Goal: Task Accomplishment & Management: Complete application form

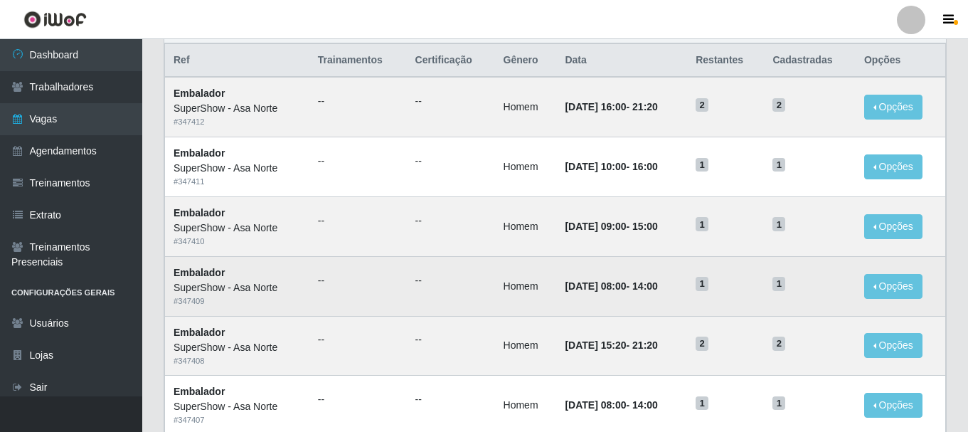
scroll to position [166, 0]
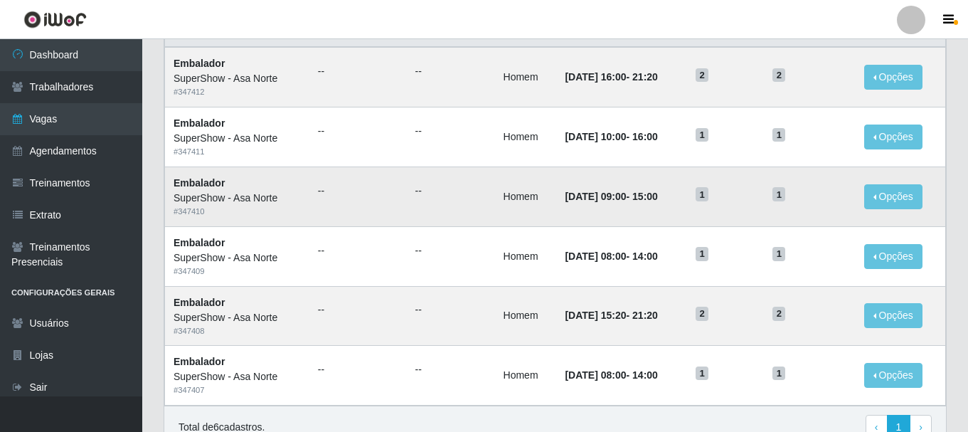
drag, startPoint x: 672, startPoint y: 199, endPoint x: 616, endPoint y: 199, distance: 56.2
click at [616, 199] on td "[DATE] 09:00 - 15:00" at bounding box center [621, 196] width 131 height 60
click at [614, 200] on time "[DATE] 09:00" at bounding box center [595, 196] width 61 height 11
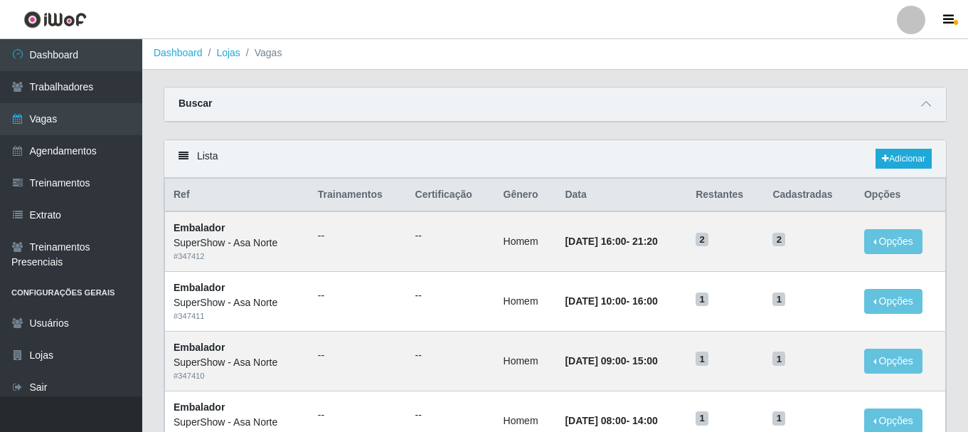
scroll to position [0, 0]
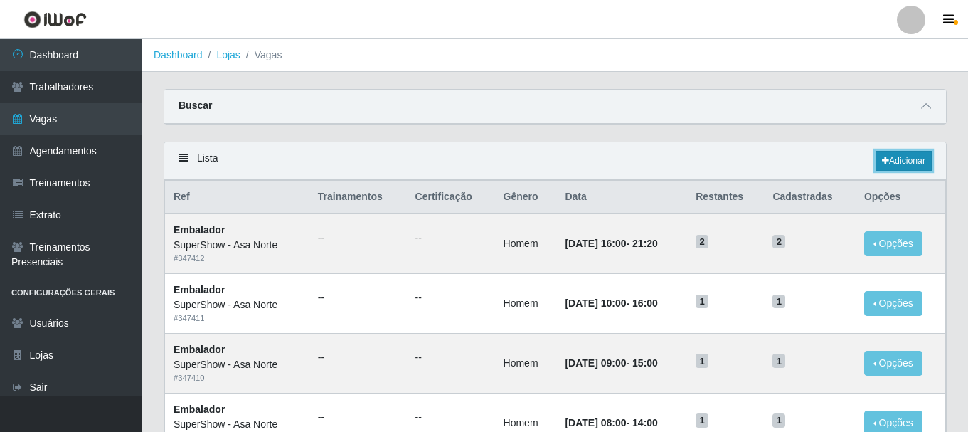
click at [902, 159] on link "Adicionar" at bounding box center [903, 161] width 56 height 20
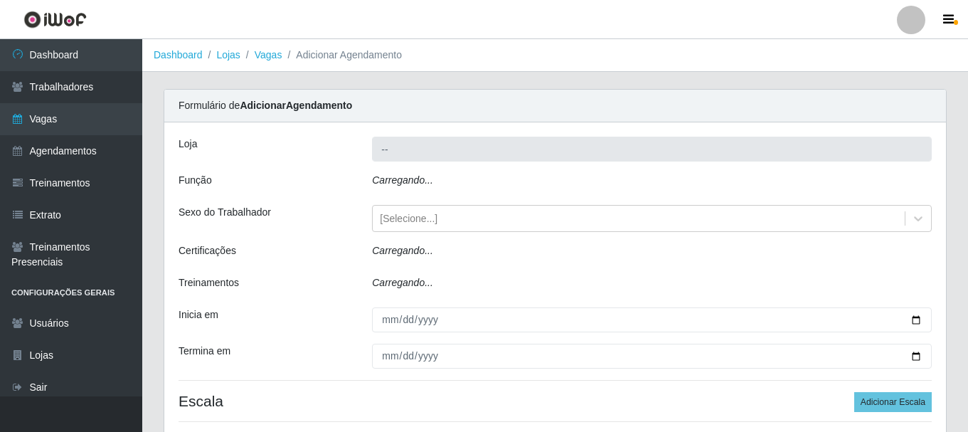
type input "SuperShow - Asa Norte"
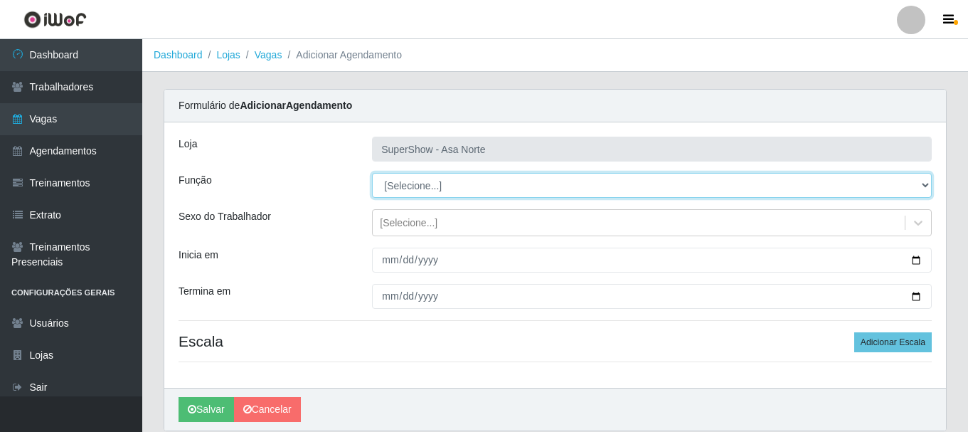
click at [921, 189] on select "[Selecione...] ASG ASG + ASG ++ Auxiliar de Depósito Auxiliar de Depósito + Aux…" at bounding box center [652, 185] width 560 height 25
select select "1"
click at [372, 173] on select "[Selecione...] ASG ASG + ASG ++ Auxiliar de Depósito Auxiliar de Depósito + Aux…" at bounding box center [652, 185] width 560 height 25
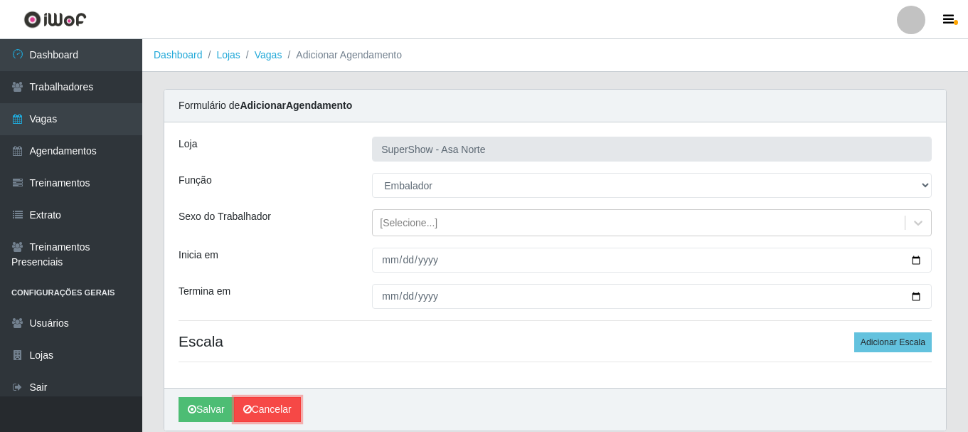
click at [273, 411] on link "Cancelar" at bounding box center [267, 409] width 67 height 25
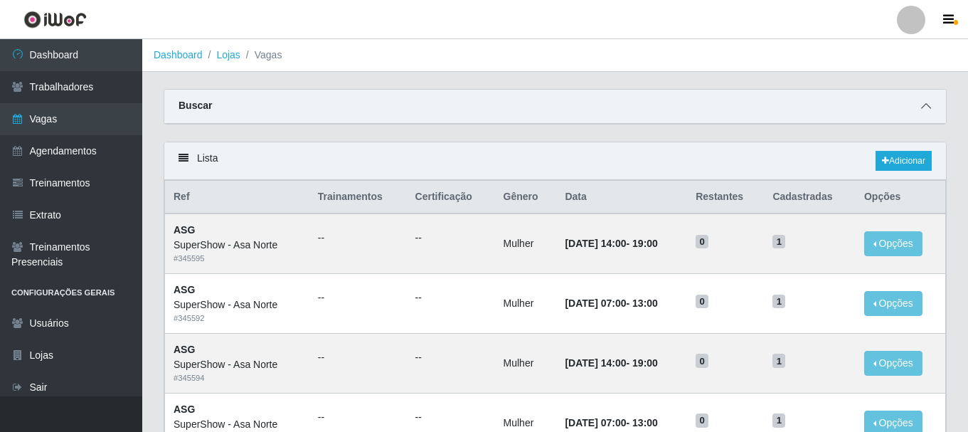
click at [933, 105] on span at bounding box center [925, 106] width 17 height 16
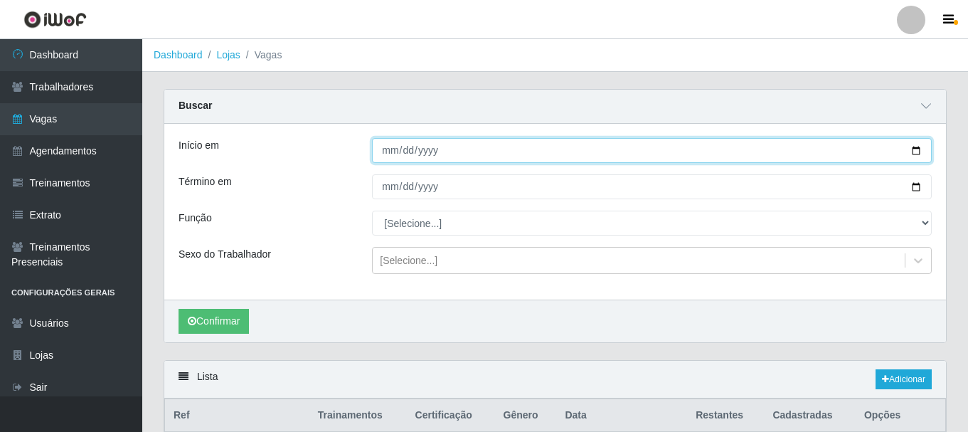
click at [920, 147] on input "Início em" at bounding box center [652, 150] width 560 height 25
click at [918, 151] on input "[DATE]" at bounding box center [652, 150] width 560 height 25
click at [921, 152] on input "[DATE]" at bounding box center [652, 150] width 560 height 25
type input "[DATE]"
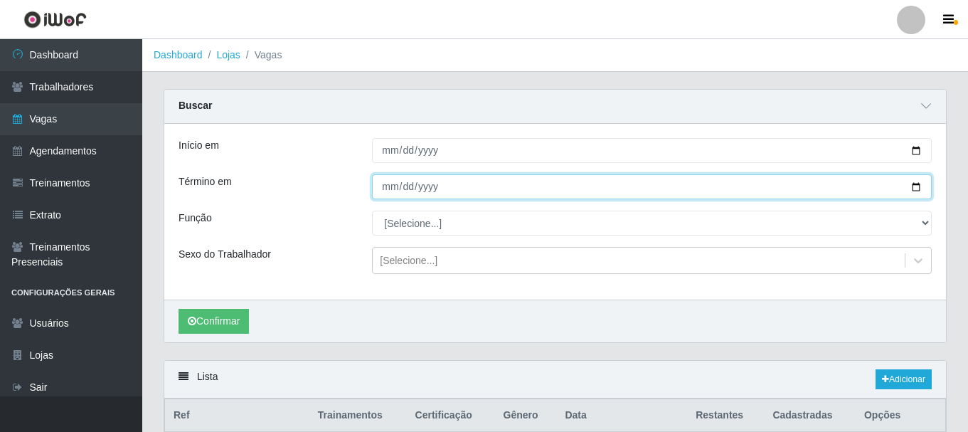
click at [919, 193] on input "Término em" at bounding box center [652, 186] width 560 height 25
type input "[DATE]"
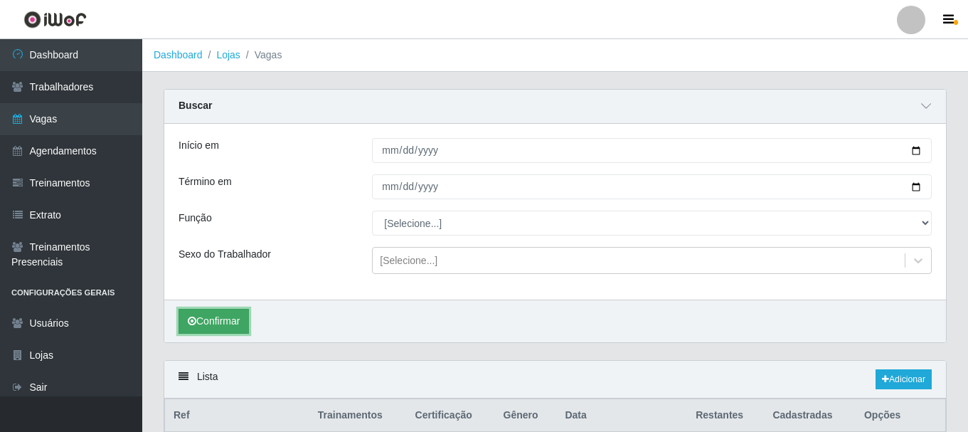
click at [220, 332] on button "Confirmar" at bounding box center [213, 321] width 70 height 25
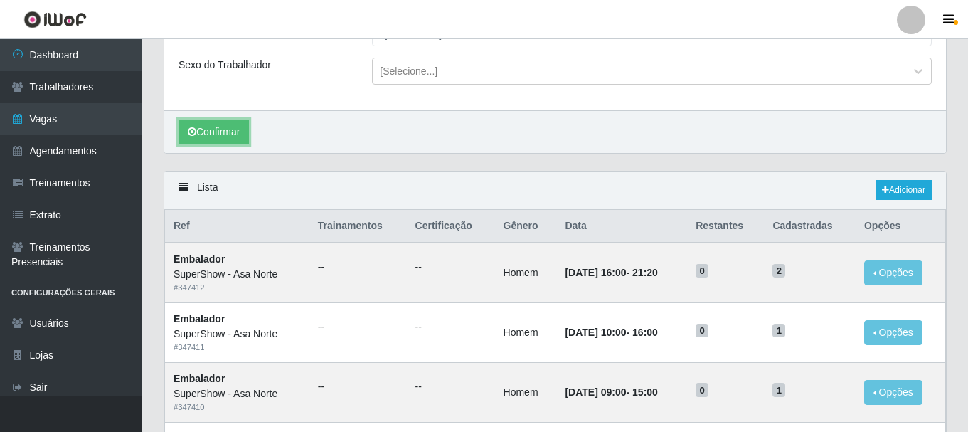
scroll to position [159, 0]
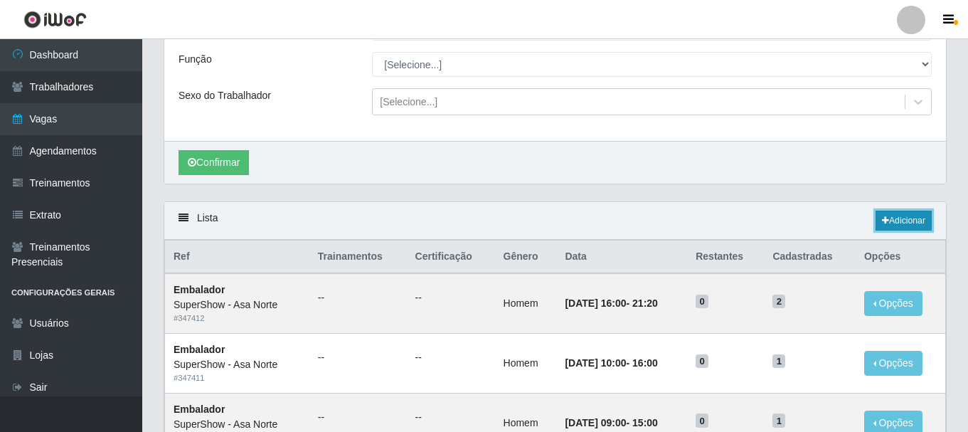
click at [916, 218] on link "Adicionar" at bounding box center [903, 220] width 56 height 20
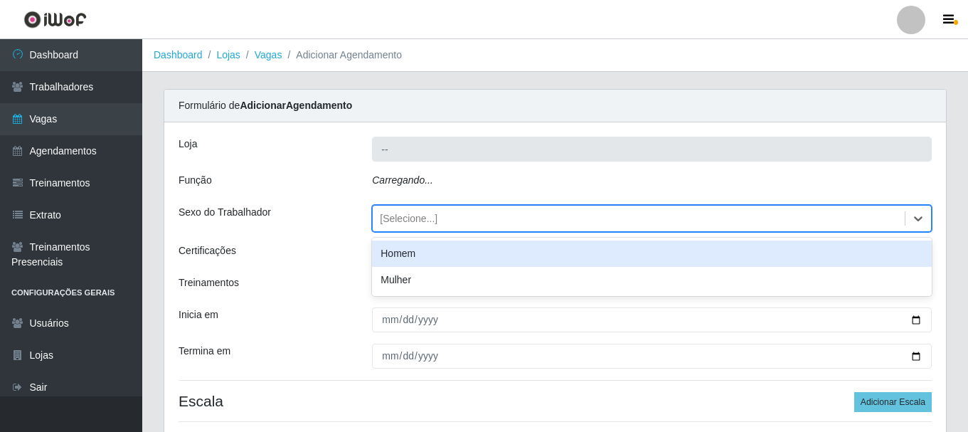
click at [916, 218] on icon at bounding box center [918, 218] width 9 height 5
type input "SuperShow - Asa Norte"
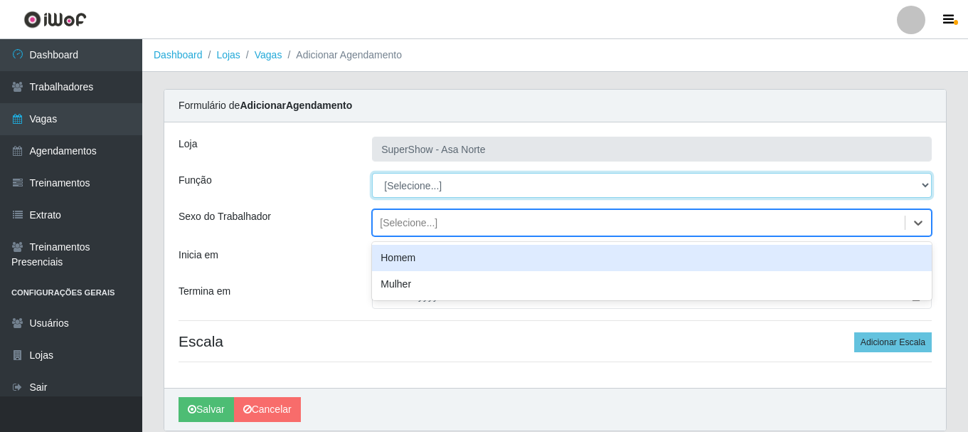
drag, startPoint x: 779, startPoint y: 183, endPoint x: 816, endPoint y: 184, distance: 37.7
click at [783, 181] on select "[Selecione...] ASG ASG + ASG ++ Auxiliar de Depósito Auxiliar de Depósito + Aux…" at bounding box center [652, 185] width 560 height 25
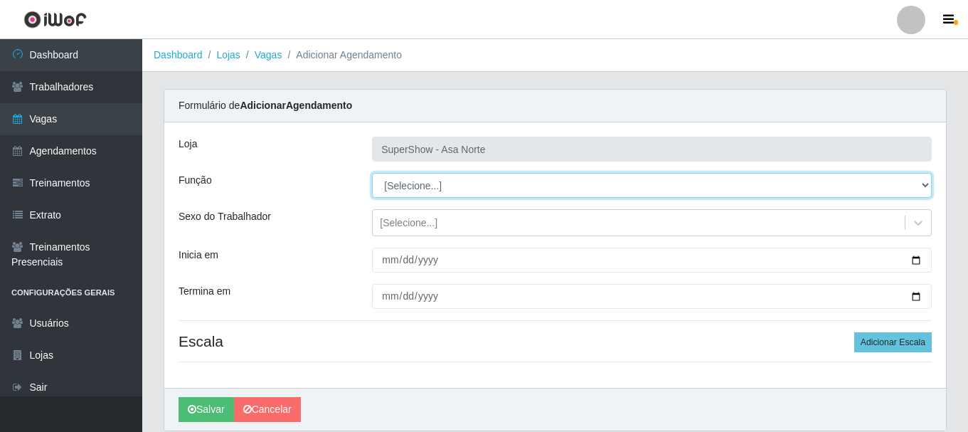
select select "1"
click at [372, 173] on select "[Selecione...] ASG ASG + ASG ++ Auxiliar de Depósito Auxiliar de Depósito + Aux…" at bounding box center [652, 185] width 560 height 25
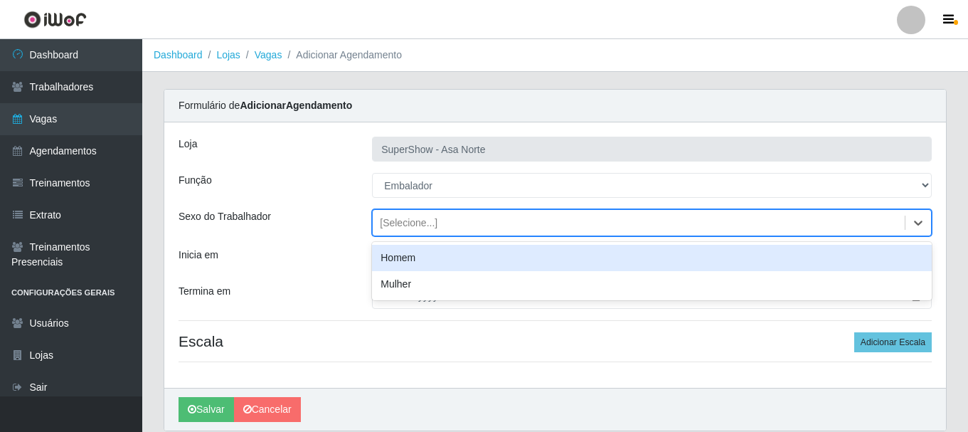
click at [419, 227] on div "[Selecione...]" at bounding box center [409, 222] width 58 height 15
click at [410, 259] on div "Homem" at bounding box center [652, 258] width 560 height 26
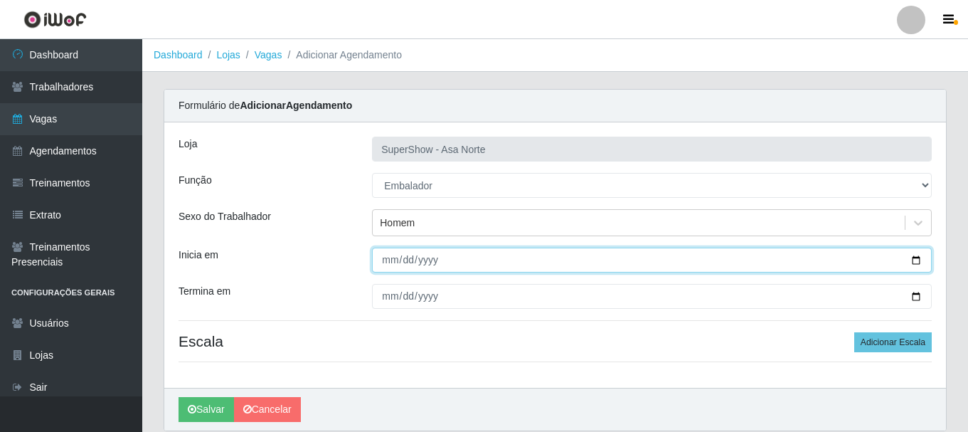
click at [383, 262] on input "Inicia em" at bounding box center [652, 259] width 560 height 25
type input "[DATE]"
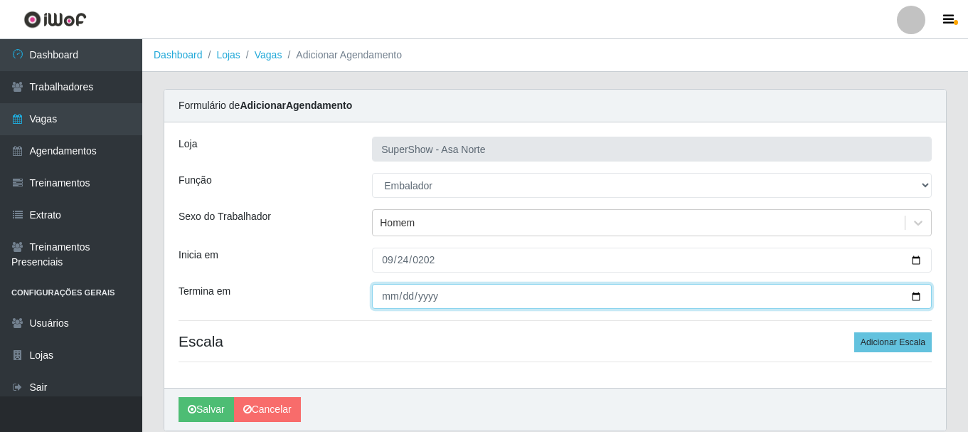
click at [387, 303] on input "Termina em" at bounding box center [652, 296] width 560 height 25
type input "[DATE]"
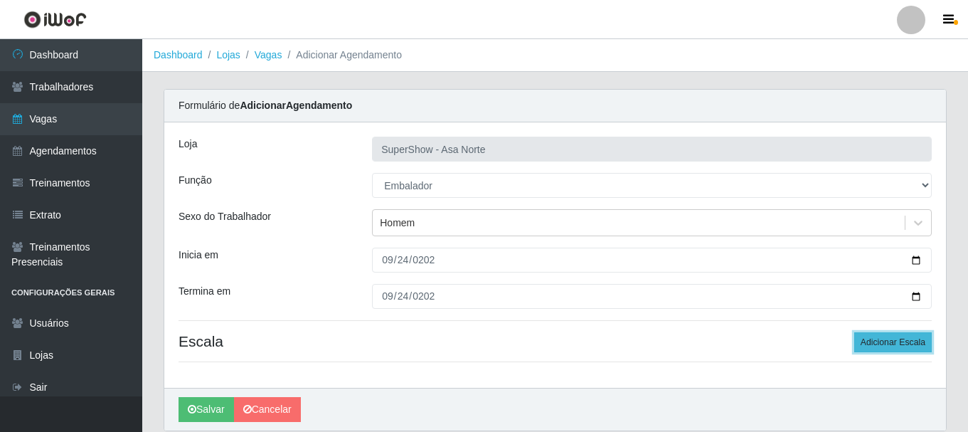
click at [897, 338] on button "Adicionar Escala" at bounding box center [892, 342] width 77 height 20
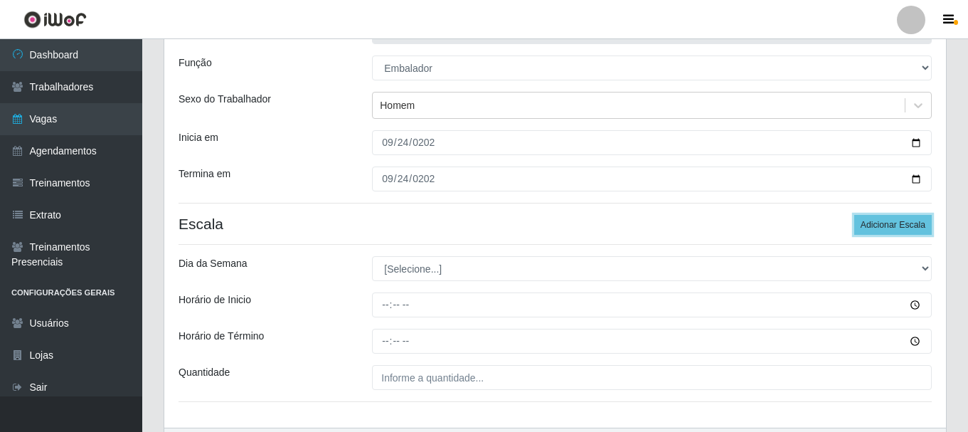
scroll to position [142, 0]
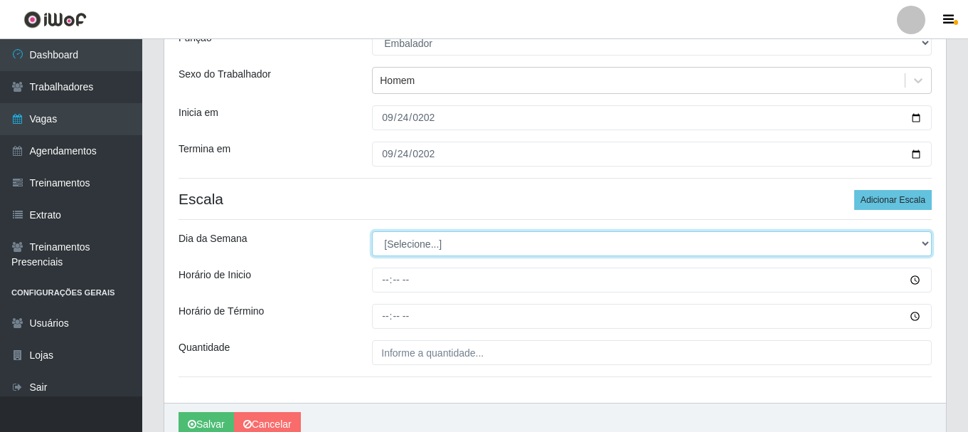
click at [438, 242] on select "[Selecione...] Segunda Terça Quarta Quinta Sexta Sábado Domingo" at bounding box center [652, 243] width 560 height 25
select select "3"
click at [372, 231] on select "[Selecione...] Segunda Terça Quarta Quinta Sexta Sábado Domingo" at bounding box center [652, 243] width 560 height 25
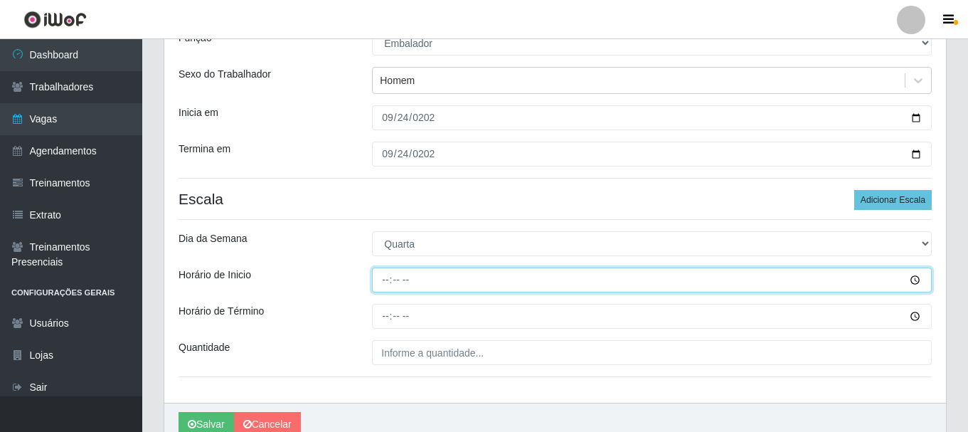
click at [390, 279] on input "Horário de Inicio" at bounding box center [652, 279] width 560 height 25
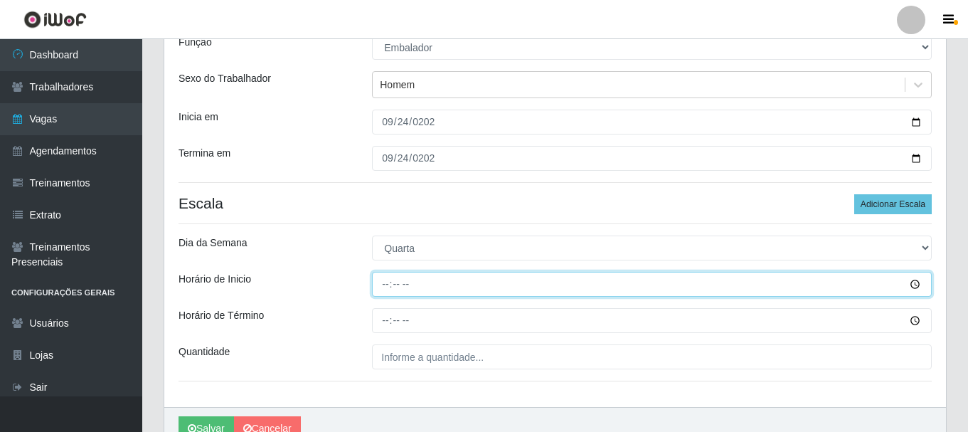
scroll to position [71, 0]
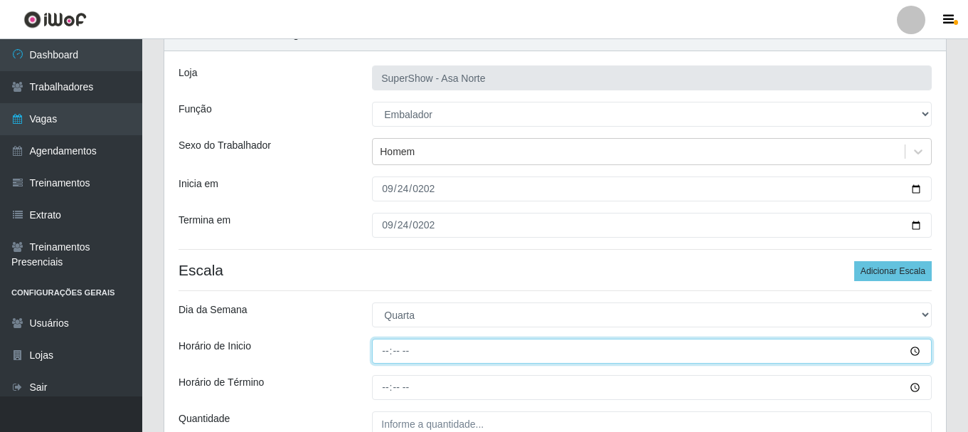
type input "16:00"
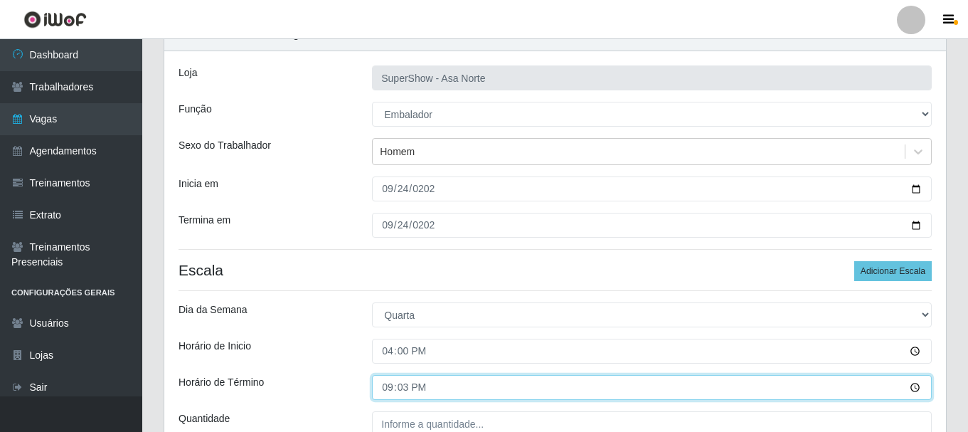
type input "21:30"
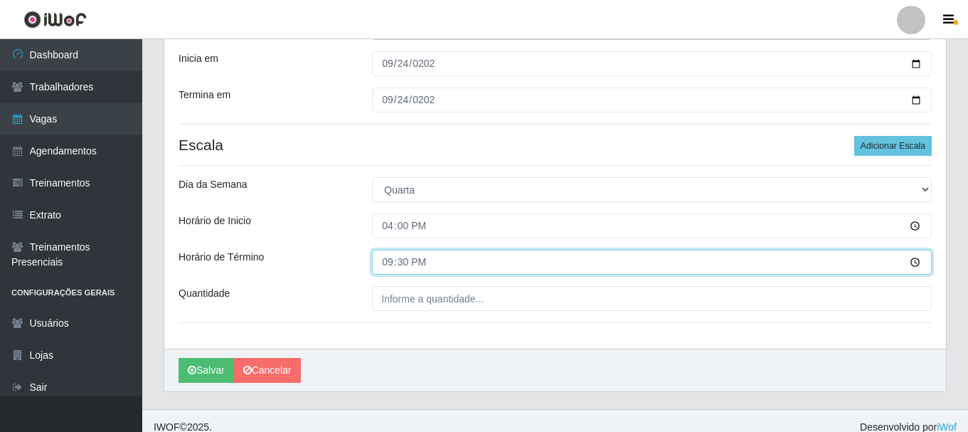
scroll to position [209, 0]
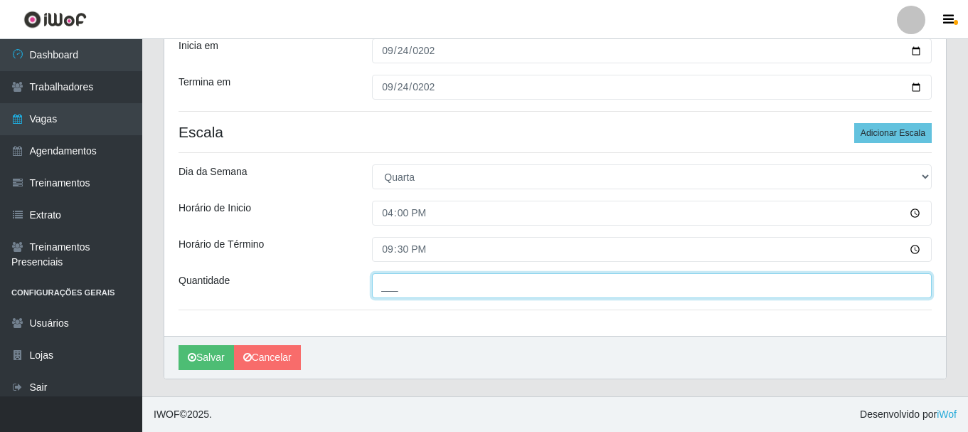
click at [411, 281] on input "___" at bounding box center [652, 285] width 560 height 25
type input "2__"
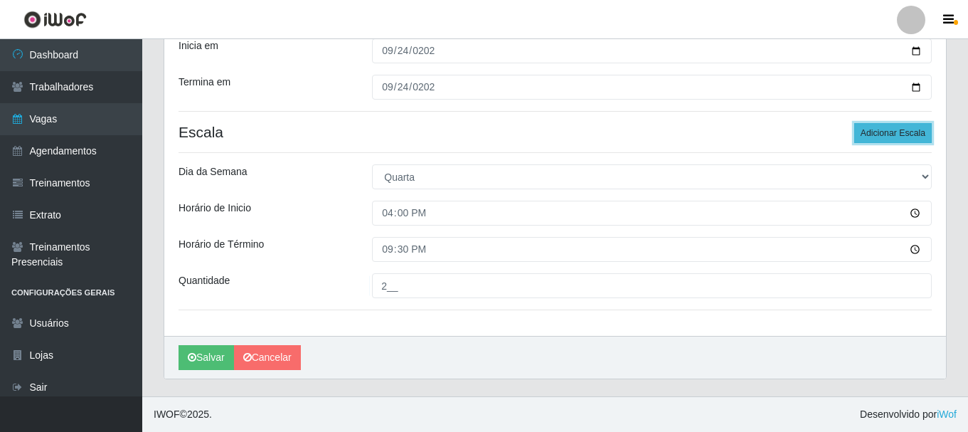
click at [919, 133] on button "Adicionar Escala" at bounding box center [892, 133] width 77 height 20
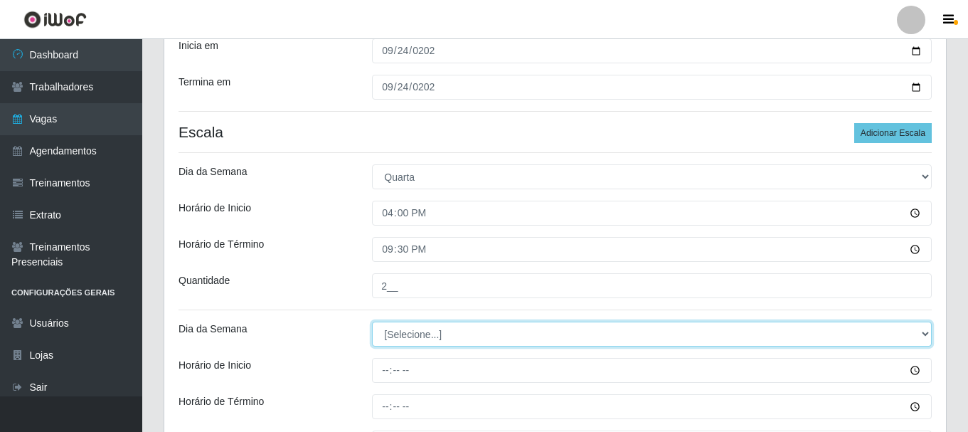
click at [460, 328] on select "[Selecione...] Segunda Terça Quarta Quinta Sexta Sábado Domingo" at bounding box center [652, 333] width 560 height 25
select select "3"
click at [372, 321] on select "[Selecione...] Segunda Terça Quarta Quinta Sexta Sábado Domingo" at bounding box center [652, 333] width 560 height 25
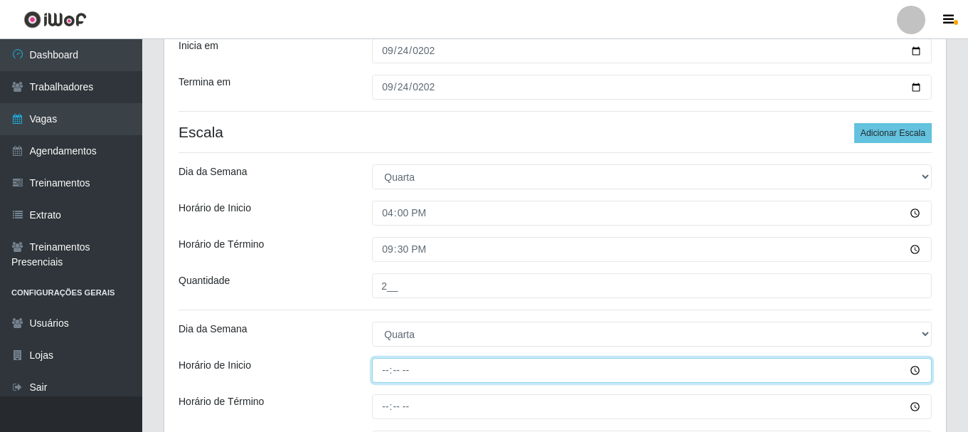
click at [389, 369] on input "Horário de Inicio" at bounding box center [652, 370] width 560 height 25
type input "09:00"
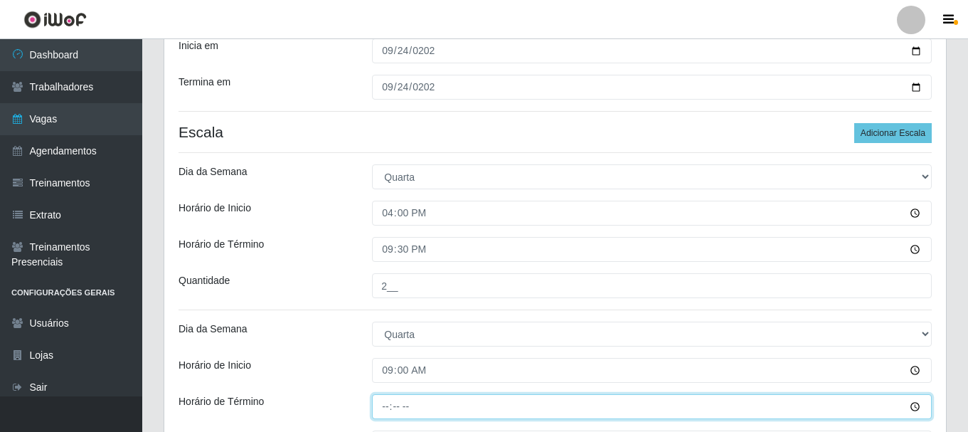
click at [386, 405] on input "Horário de Término" at bounding box center [652, 406] width 560 height 25
type input "15:00"
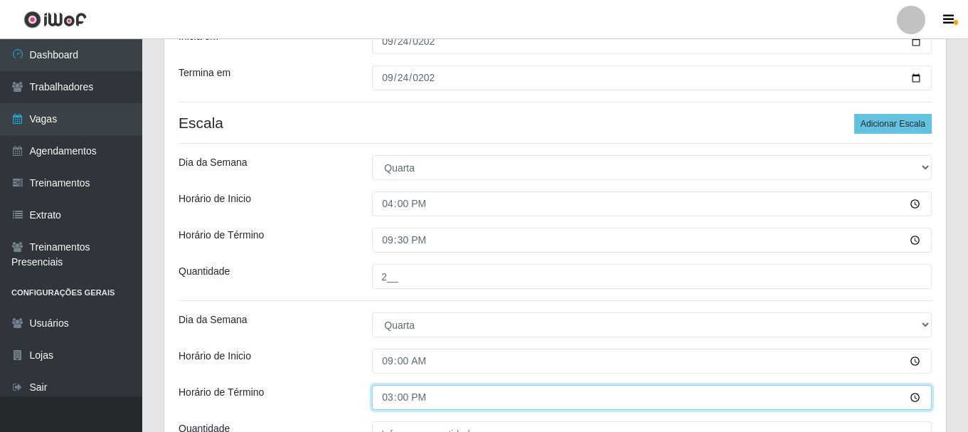
scroll to position [280, 0]
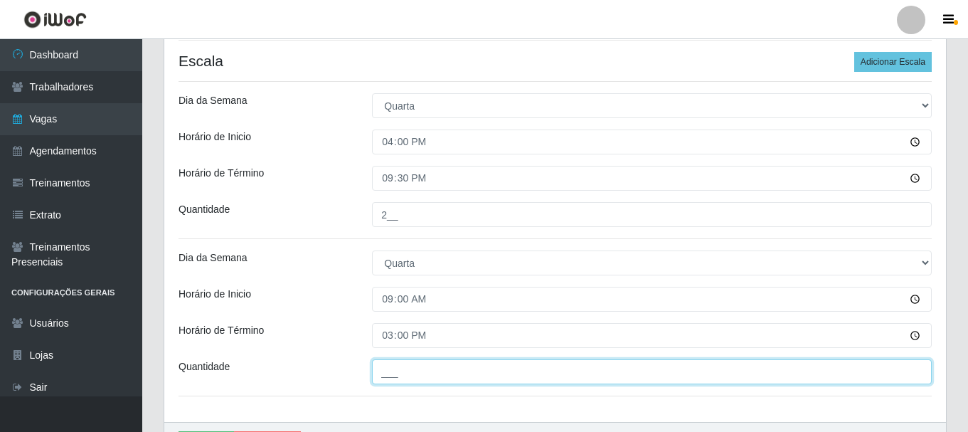
click at [392, 373] on input "___" at bounding box center [652, 371] width 560 height 25
type input "1__"
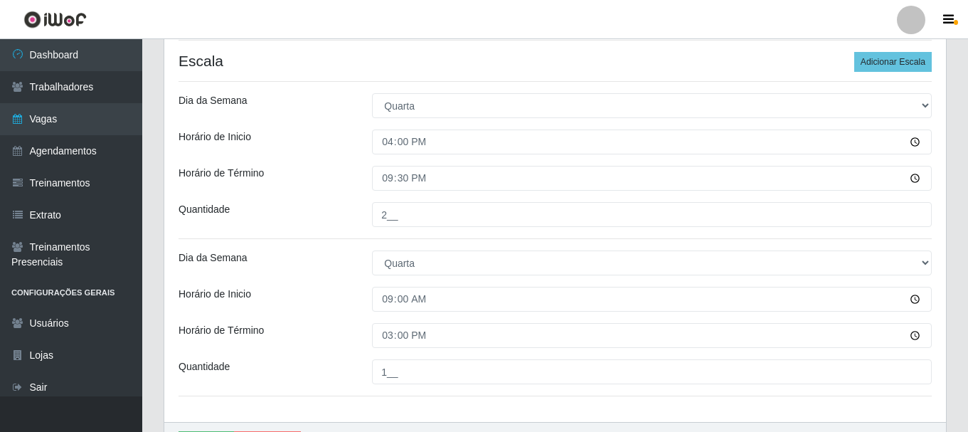
click at [306, 293] on div "Horário de Inicio" at bounding box center [264, 299] width 193 height 25
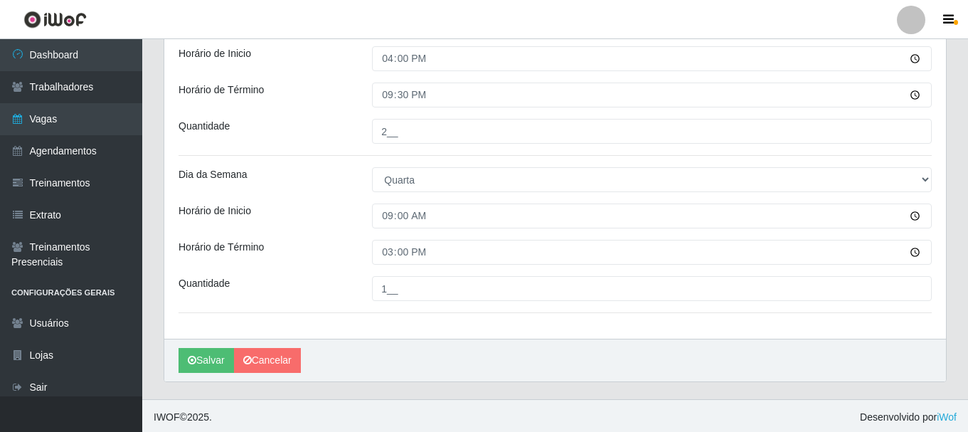
scroll to position [366, 0]
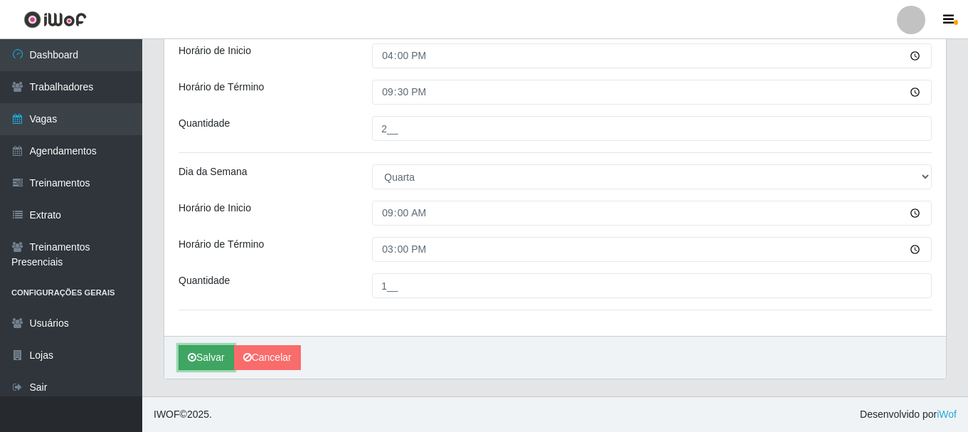
click at [210, 359] on button "Salvar" at bounding box center [205, 357] width 55 height 25
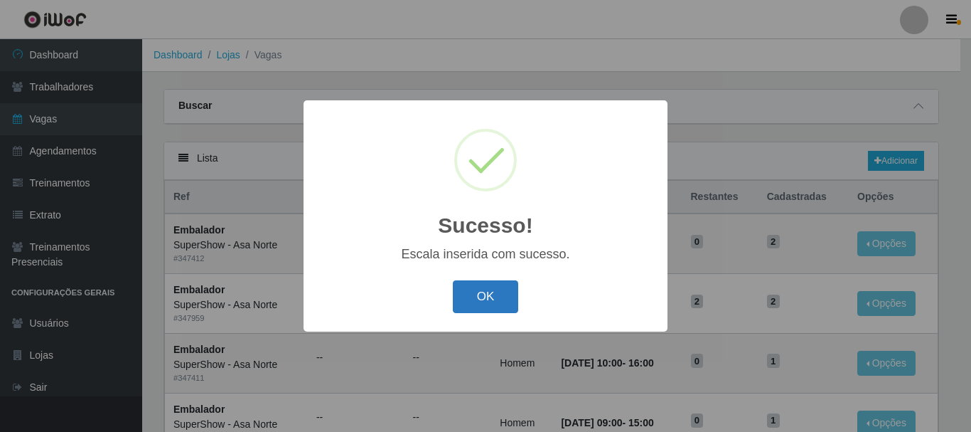
click at [481, 303] on button "OK" at bounding box center [486, 296] width 66 height 33
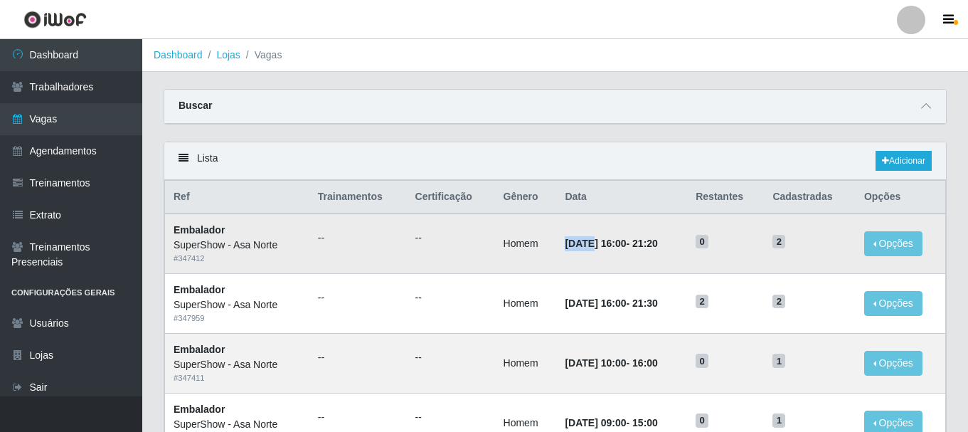
drag, startPoint x: 551, startPoint y: 245, endPoint x: 587, endPoint y: 245, distance: 35.5
click at [584, 245] on time "[DATE] 16:00" at bounding box center [595, 242] width 61 height 11
click at [594, 228] on td "[DATE] 16:00 - 21:20" at bounding box center [621, 243] width 131 height 60
drag, startPoint x: 573, startPoint y: 246, endPoint x: 563, endPoint y: 246, distance: 10.0
click at [565, 246] on time "[DATE] 16:00" at bounding box center [595, 242] width 61 height 11
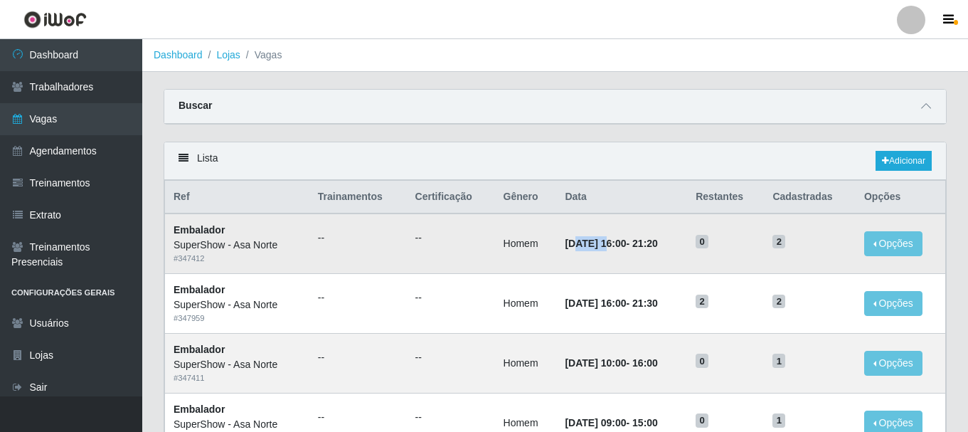
click at [585, 220] on td "[DATE] 16:00 - 21:20" at bounding box center [621, 243] width 131 height 60
drag, startPoint x: 579, startPoint y: 242, endPoint x: 566, endPoint y: 244, distance: 13.0
click at [566, 244] on time "[DATE] 16:00" at bounding box center [595, 242] width 61 height 11
click at [590, 220] on td "[DATE] 16:00 - 21:20" at bounding box center [621, 243] width 131 height 60
